Goal: Information Seeking & Learning: Learn about a topic

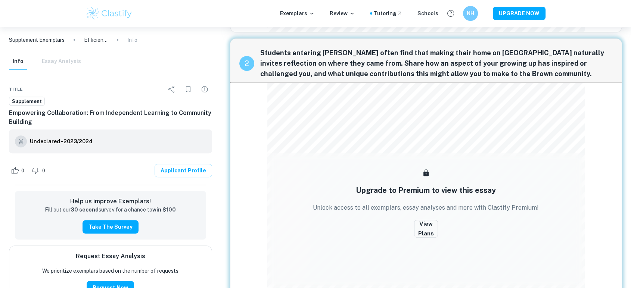
scroll to position [207, 0]
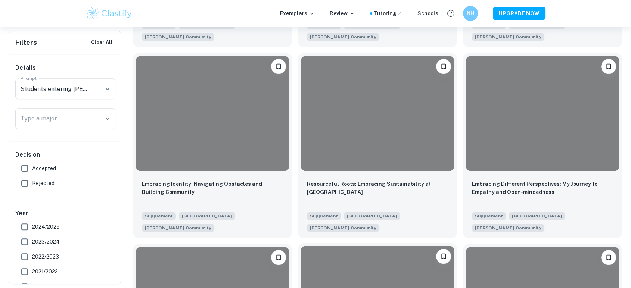
scroll to position [829, 0]
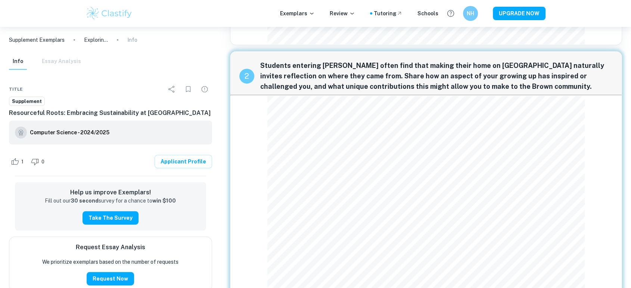
scroll to position [416, 0]
